Goal: Task Accomplishment & Management: Manage account settings

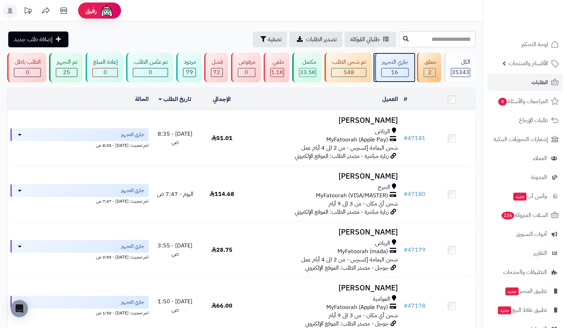
click at [405, 60] on div "جاري التجهيز" at bounding box center [394, 62] width 27 height 8
click at [538, 77] on span "الطلبات" at bounding box center [540, 82] width 16 height 10
click at [520, 87] on link "الطلبات" at bounding box center [524, 82] width 75 height 17
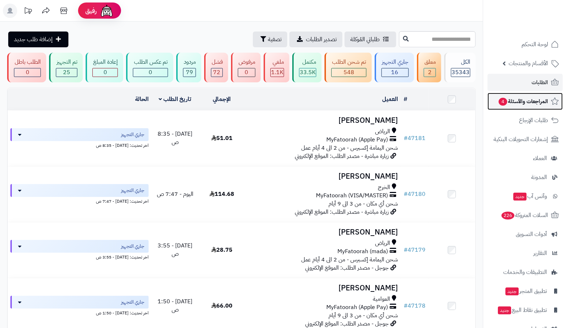
click at [525, 100] on span "المراجعات والأسئلة 4" at bounding box center [523, 101] width 50 height 10
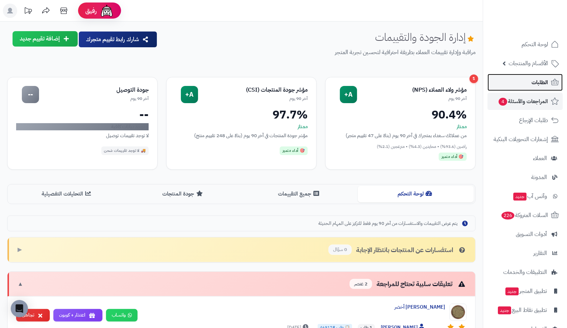
click at [528, 85] on link "الطلبات" at bounding box center [524, 82] width 75 height 17
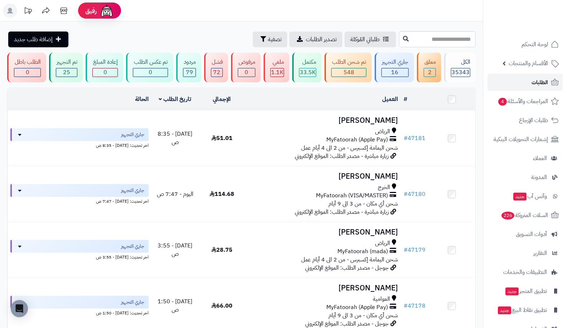
click at [536, 90] on link "الطلبات" at bounding box center [524, 82] width 75 height 17
click at [538, 78] on span "الطلبات" at bounding box center [540, 82] width 16 height 10
